Goal: Find specific page/section: Find specific page/section

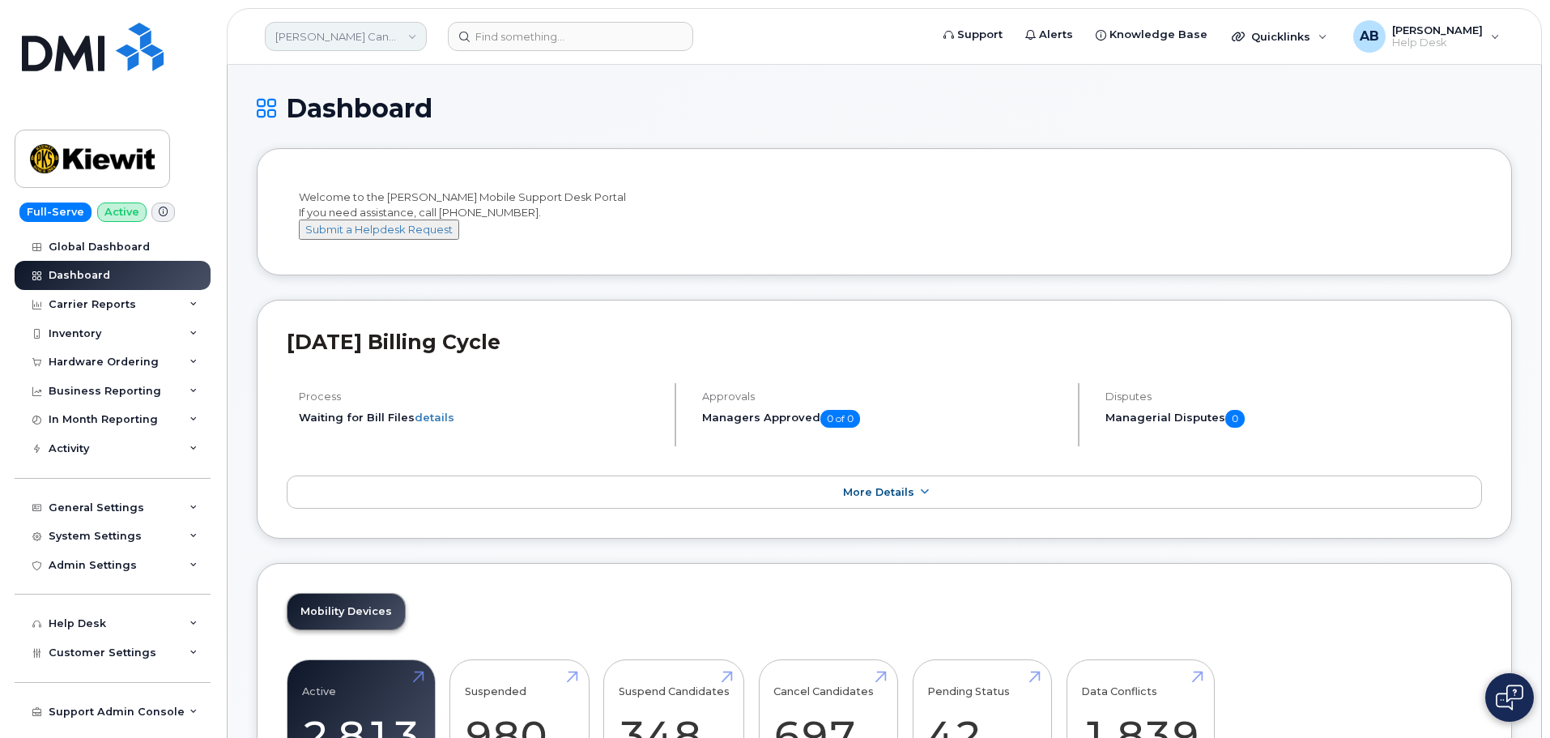
click at [399, 38] on link "Kiewit Canada Inc" at bounding box center [346, 36] width 162 height 29
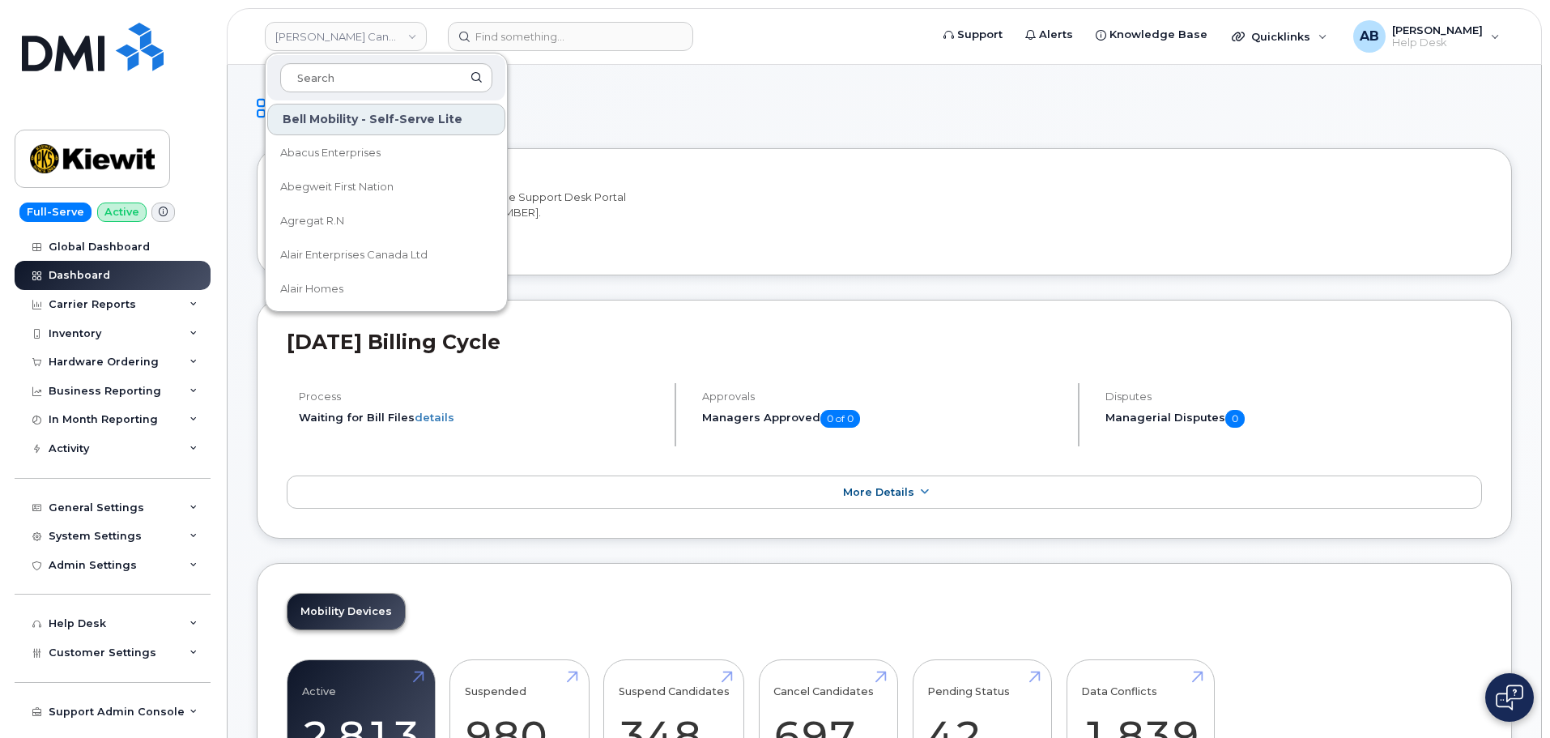
click at [624, 114] on h1 "Dashboard" at bounding box center [884, 108] width 1255 height 28
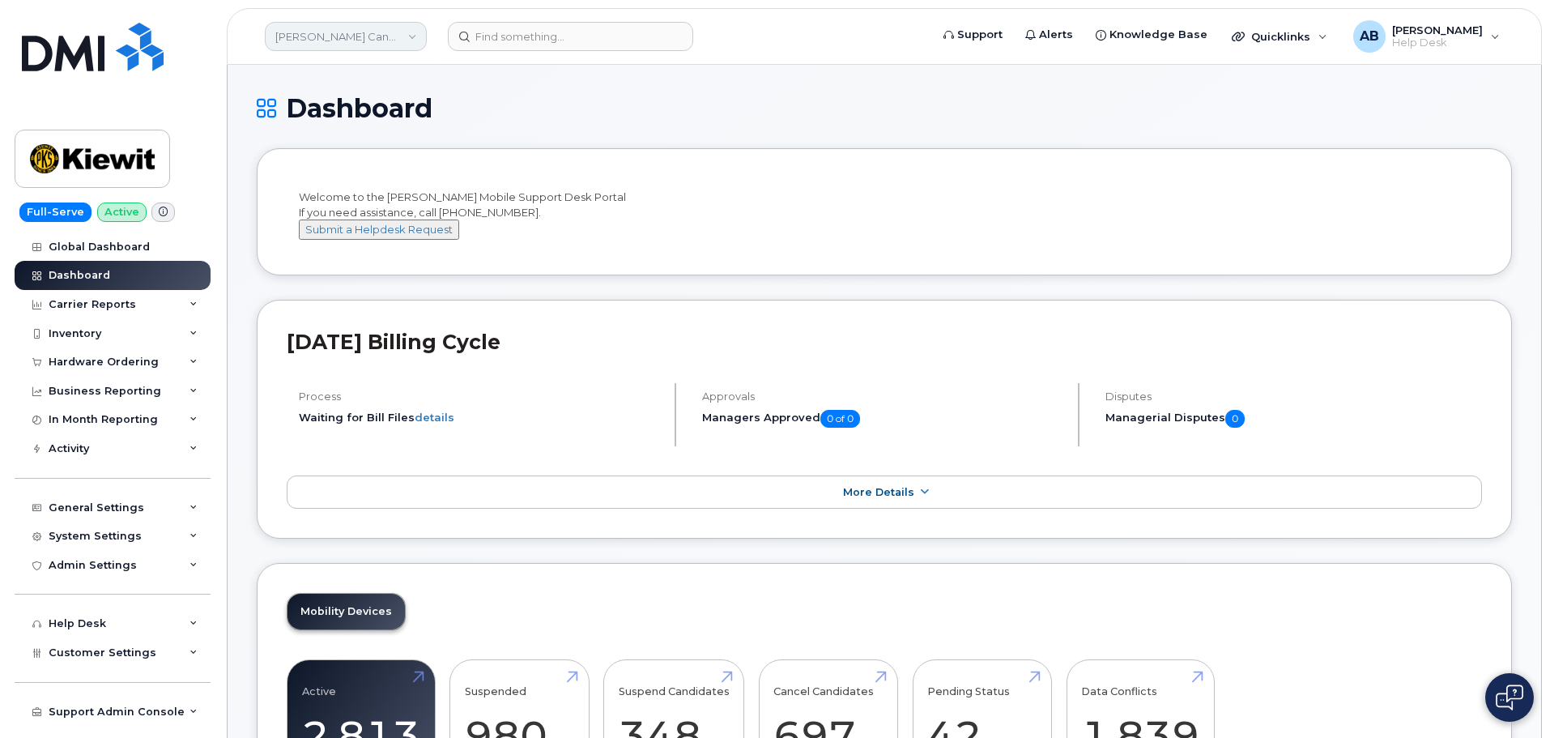
click at [397, 24] on link "Kiewit Canada Inc" at bounding box center [346, 36] width 162 height 29
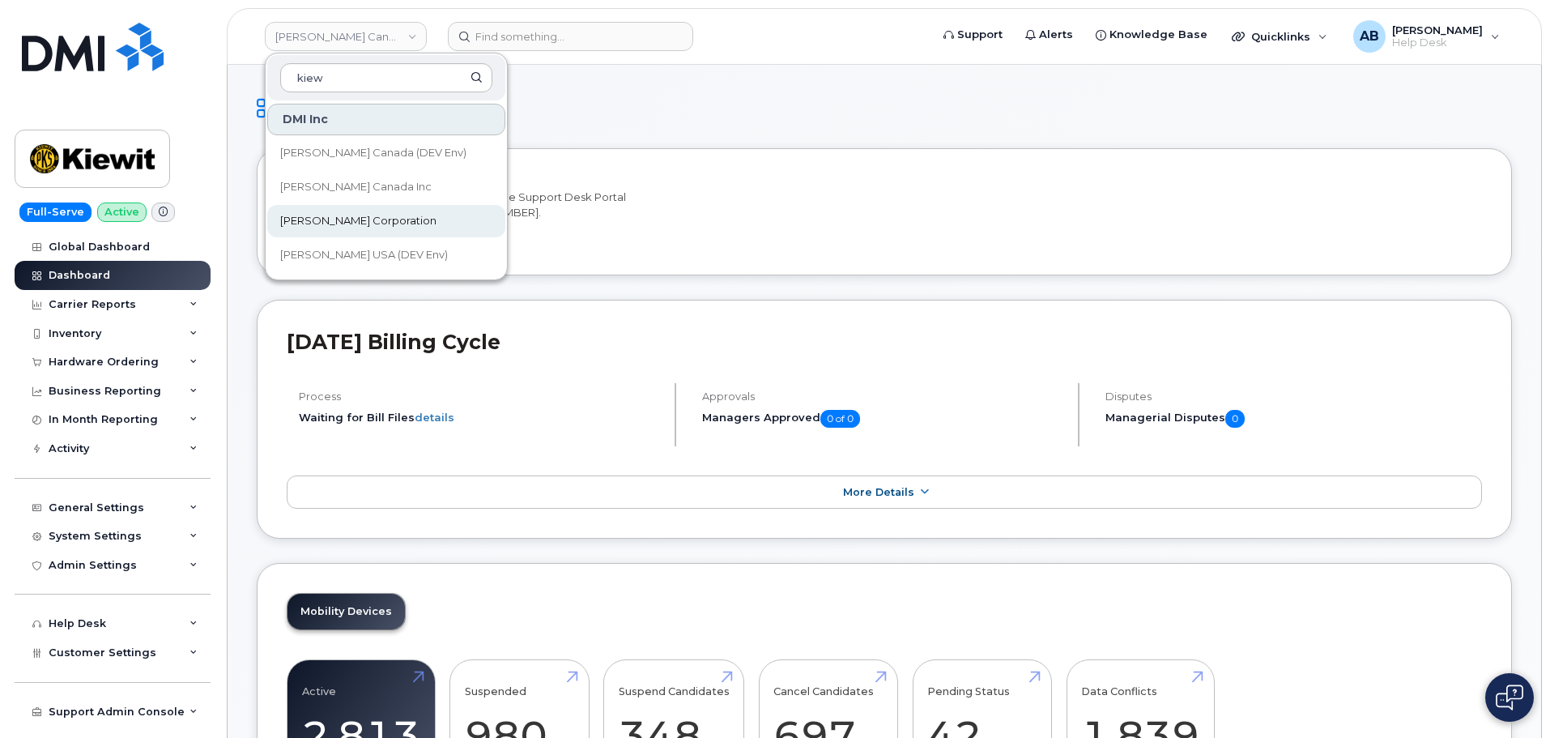
type input "kiew"
click at [356, 211] on link "[PERSON_NAME] Corporation" at bounding box center [386, 221] width 238 height 32
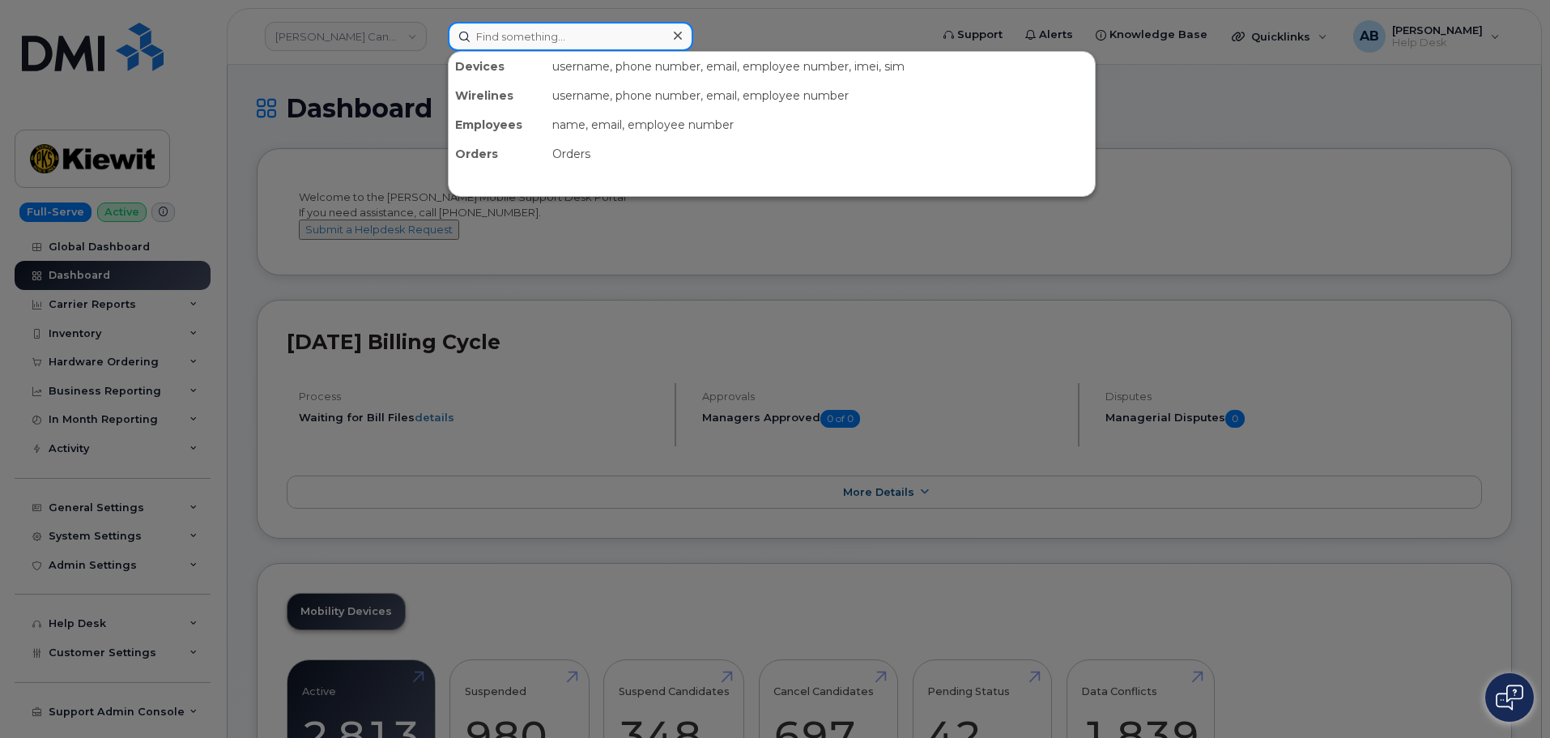
click at [534, 37] on input at bounding box center [570, 36] width 245 height 29
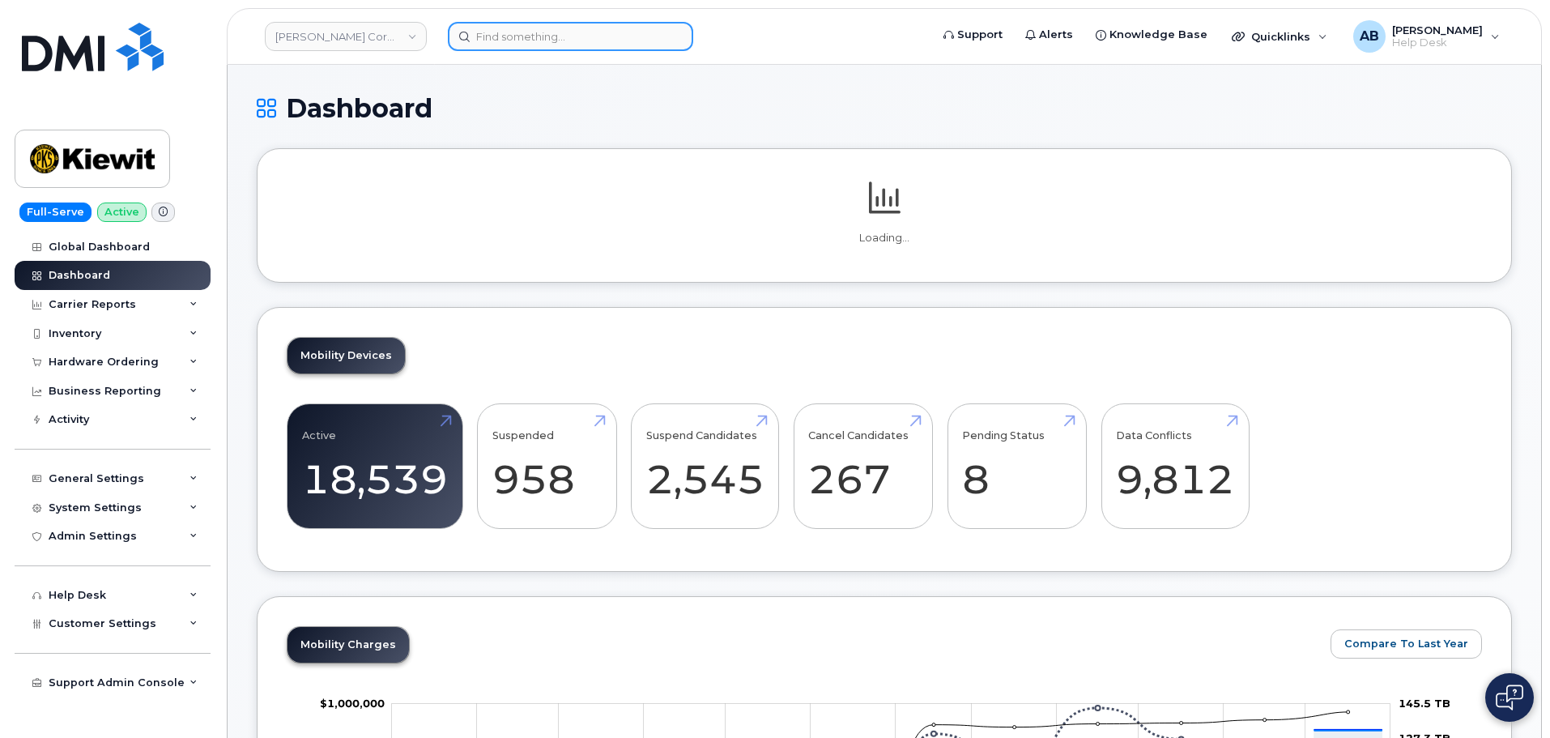
click at [534, 37] on input at bounding box center [570, 36] width 245 height 29
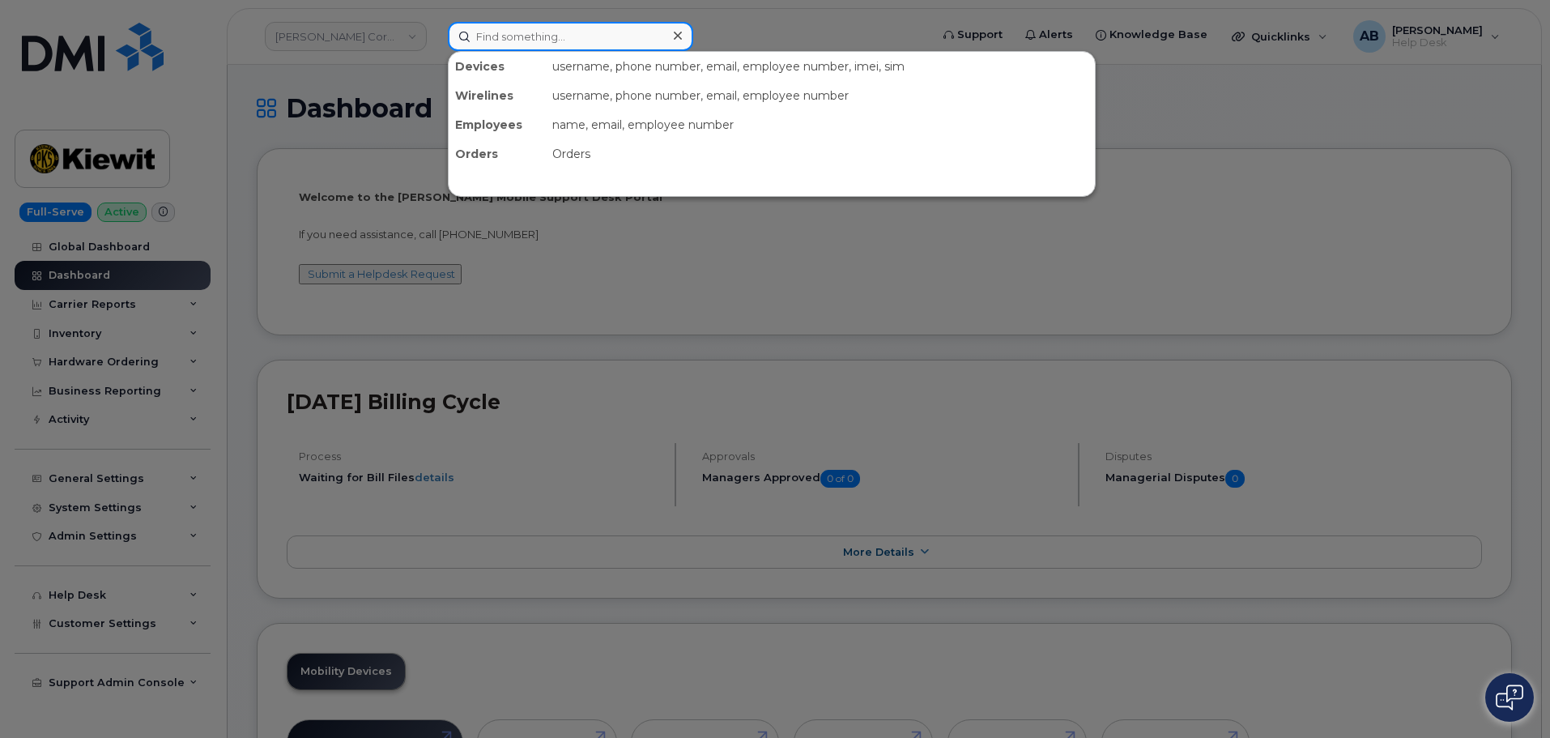
paste input "296199"
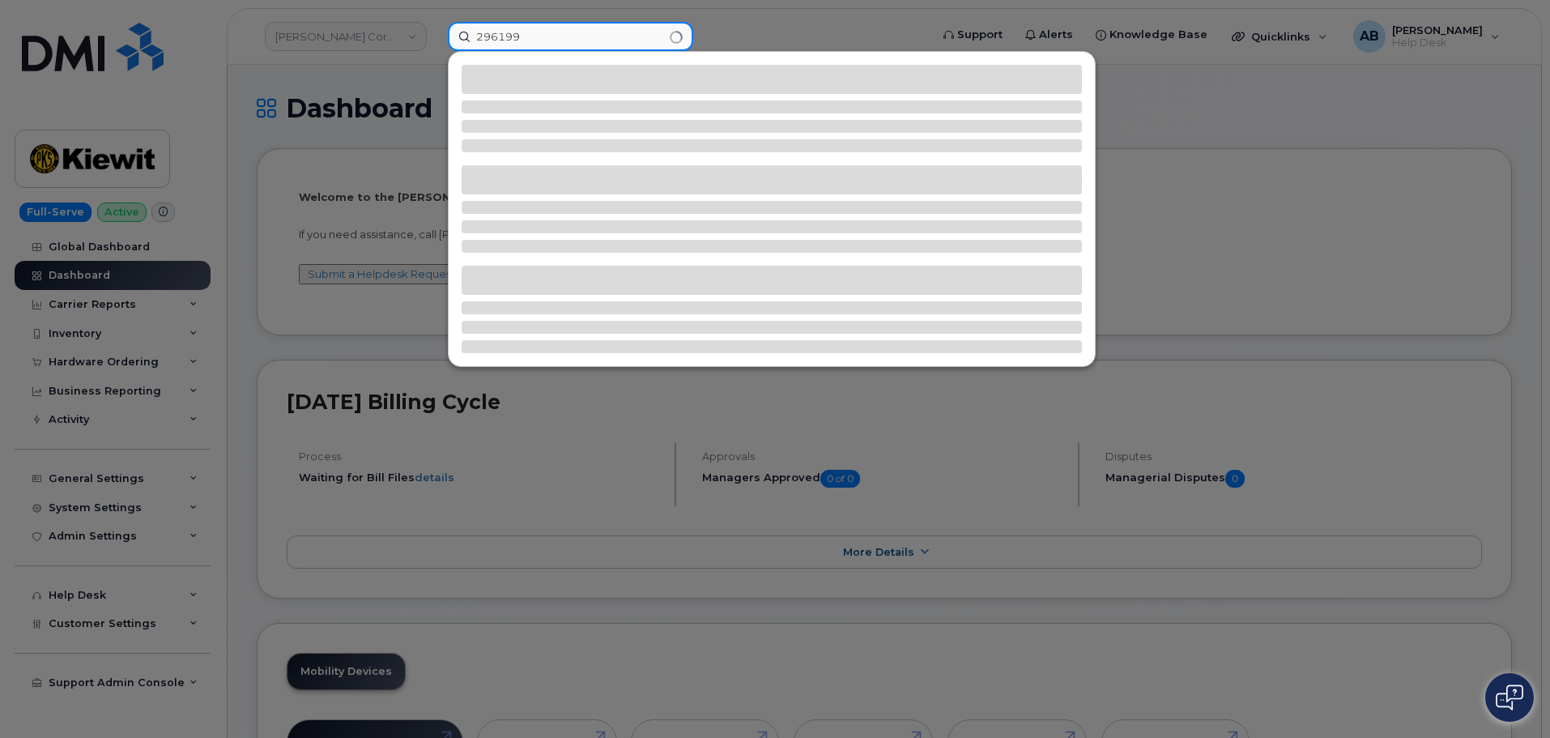
type input "296199"
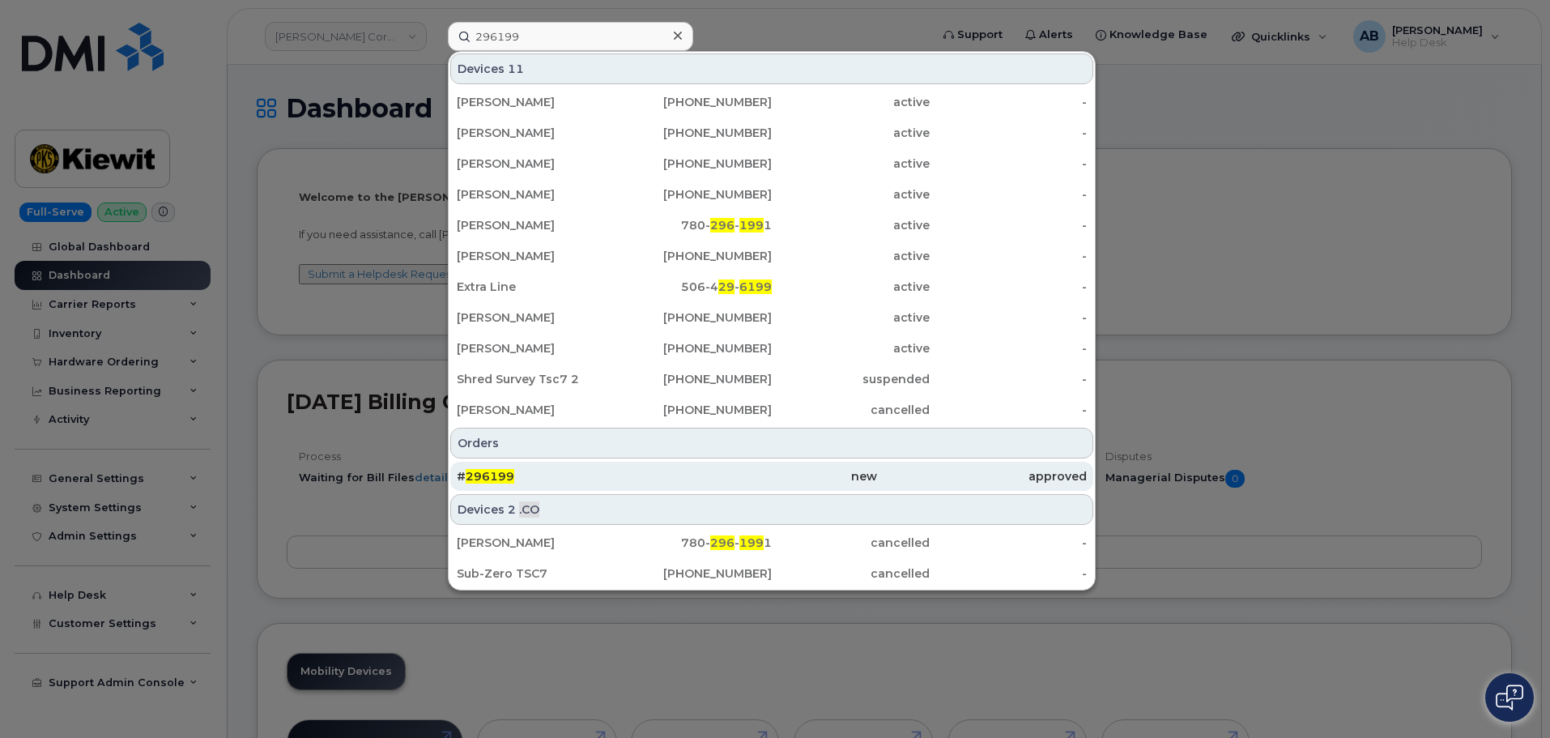
click at [596, 470] on div "# 296199" at bounding box center [562, 476] width 210 height 16
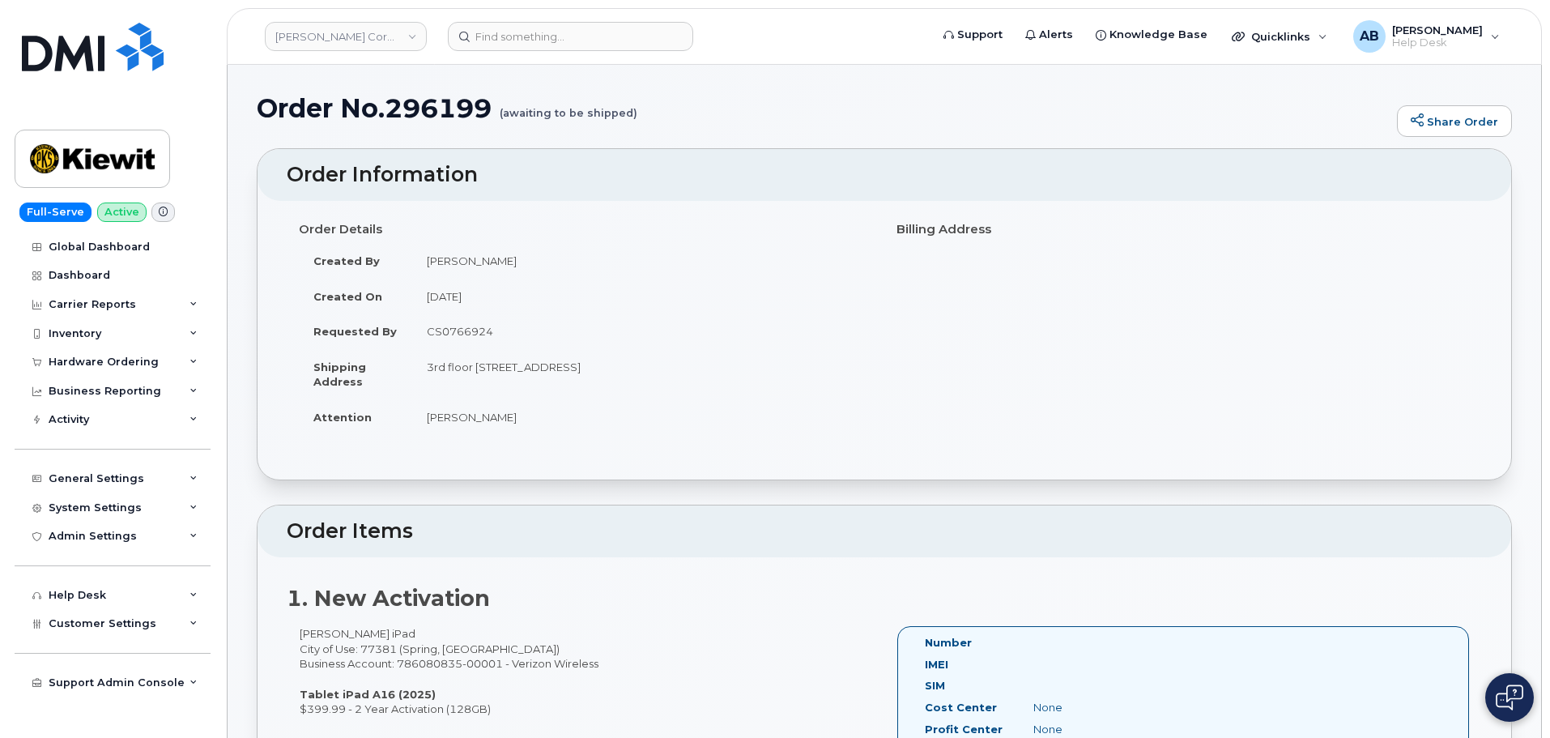
click at [596, 470] on div "Order Details Created By [PERSON_NAME] Created On [DATE] Requested By CS0766924…" at bounding box center [885, 340] width 1254 height 279
drag, startPoint x: 424, startPoint y: 365, endPoint x: 476, endPoint y: 382, distance: 54.6
click at [476, 382] on td "3rd floor 3831 Technology Forest Blvd Ste 200 SPRING TX 77381-2028 UNITED STATES" at bounding box center [642, 374] width 460 height 50
copy td "3rd floor 3831 Technology Forest Blvd Ste 200 SPRING TX 77381-2028 UNITED STATES"
click at [535, 275] on td "John Helwagen" at bounding box center [642, 261] width 460 height 36
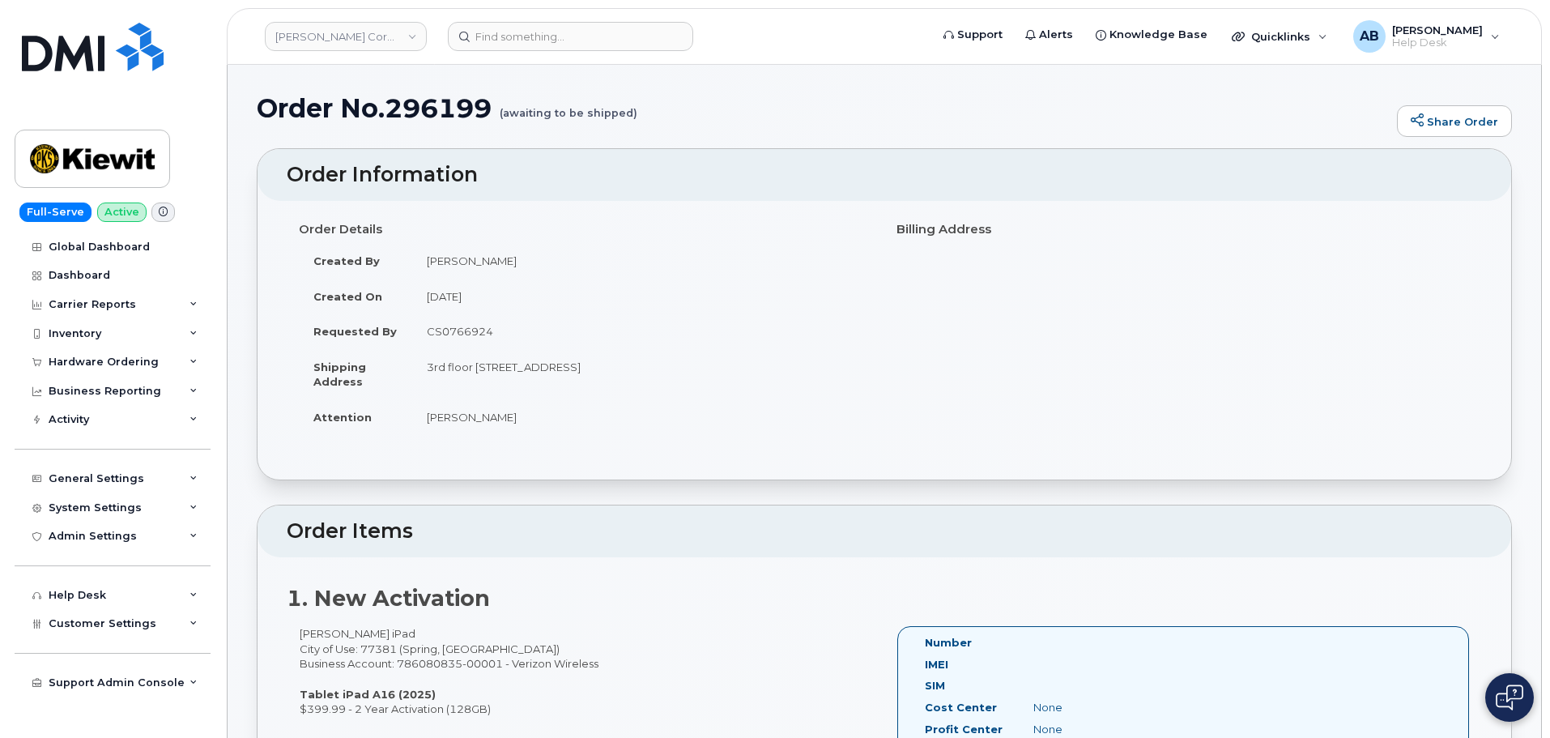
drag, startPoint x: 426, startPoint y: 363, endPoint x: 480, endPoint y: 382, distance: 57.6
click at [480, 382] on td "3rd floor 3831 Technology Forest Blvd Ste 200 SPRING TX 77381-2028 UNITED STATES" at bounding box center [642, 374] width 460 height 50
copy td "3rd floor 3831 Technology Forest Blvd Ste 200 SPRING TX 77381-2028 UNITED STATES"
click at [93, 151] on img at bounding box center [92, 158] width 125 height 47
